Goal: Task Accomplishment & Management: Manage account settings

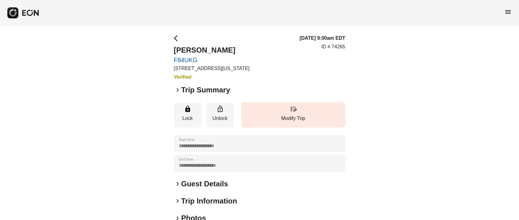
click at [297, 116] on p "Modify Trip" at bounding box center [293, 118] width 98 height 7
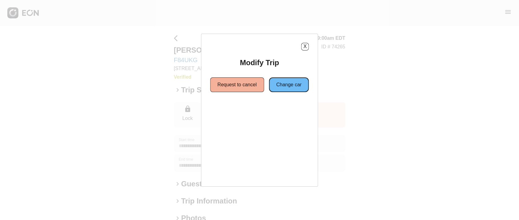
click at [281, 85] on button "Change car" at bounding box center [289, 84] width 40 height 15
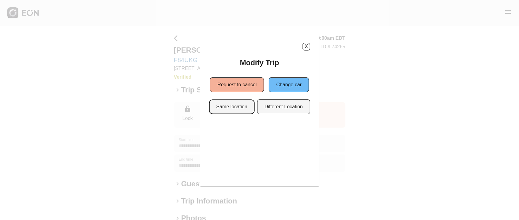
drag, startPoint x: 219, startPoint y: 107, endPoint x: 226, endPoint y: 115, distance: 11.5
click at [220, 107] on button "Same location" at bounding box center [232, 107] width 46 height 15
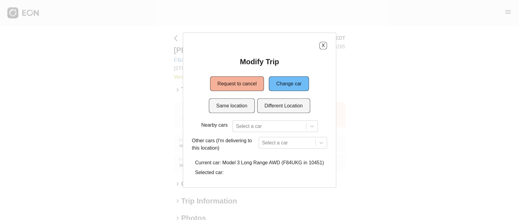
click at [249, 119] on div "Modify Trip Request to cancel Change car Same location Different Location Nearb…" at bounding box center [259, 118] width 135 height 122
click at [250, 130] on div at bounding box center [269, 126] width 67 height 9
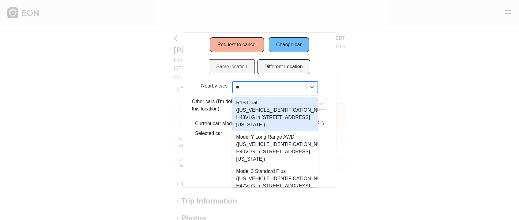
type input "***"
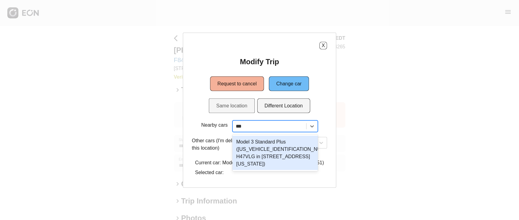
scroll to position [0, 0]
click at [270, 153] on div "Model 3 Standard Plus ([US_VEHICLE_IDENTIFICATION_NUMBER] H47VLG in [STREET_ADD…" at bounding box center [274, 153] width 85 height 34
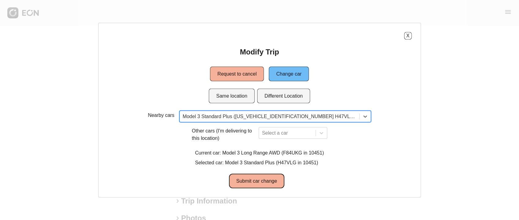
click at [269, 177] on button "Submit car change" at bounding box center [256, 181] width 55 height 15
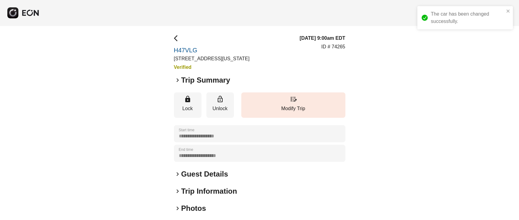
drag, startPoint x: 466, startPoint y: 15, endPoint x: 518, endPoint y: 12, distance: 51.9
click at [504, 15] on div "The car has been changed successfully." at bounding box center [468, 17] width 74 height 15
click at [206, 173] on h2 "Guest Details" at bounding box center [204, 174] width 47 height 10
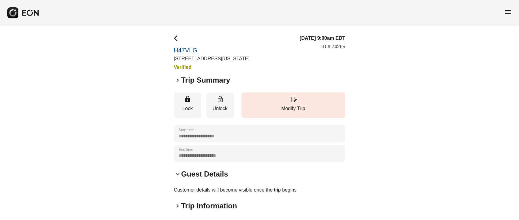
click at [179, 40] on span "arrow_back_ios" at bounding box center [177, 38] width 7 height 7
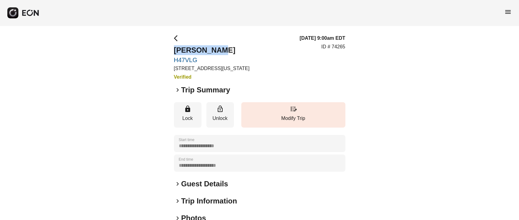
drag, startPoint x: 169, startPoint y: 47, endPoint x: 250, endPoint y: 52, distance: 81.6
click at [250, 52] on div "**********" at bounding box center [259, 166] width 519 height 280
copy h2 "[PERSON_NAME]"
